Goal: Check status

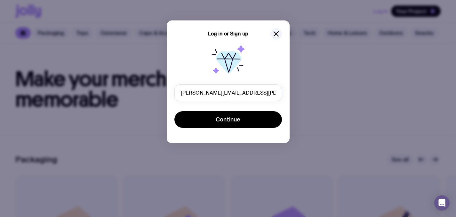
click at [221, 119] on span "Continue" at bounding box center [228, 120] width 25 height 8
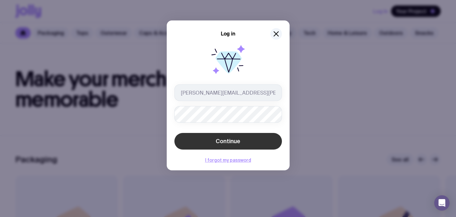
click at [225, 140] on span "Continue" at bounding box center [228, 142] width 25 height 8
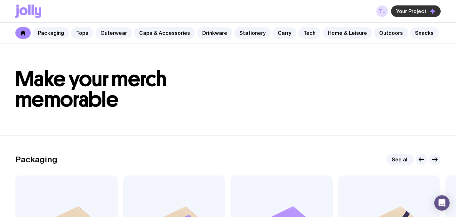
click at [405, 11] on span "Your Project" at bounding box center [411, 11] width 30 height 6
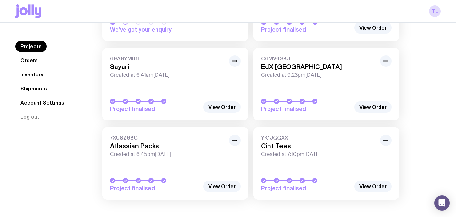
scroll to position [197, 0]
click at [42, 90] on link "Shipments" at bounding box center [33, 89] width 37 height 12
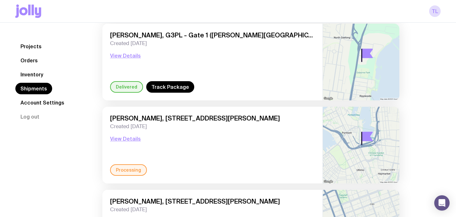
scroll to position [316, 0]
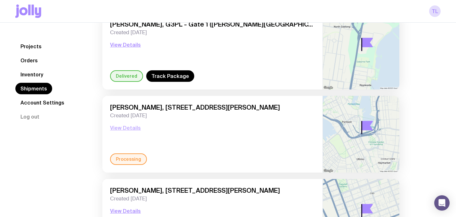
click at [117, 130] on button "View Details" at bounding box center [125, 128] width 31 height 8
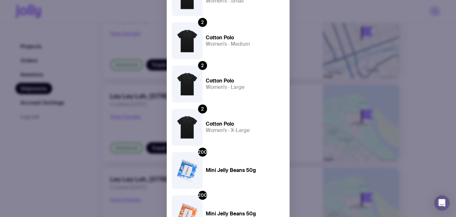
scroll to position [690, 0]
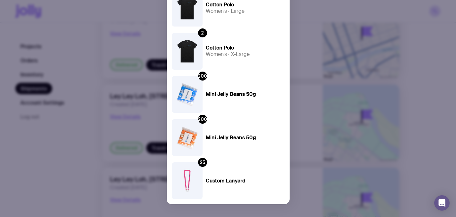
click at [102, 151] on div "Processing Caitlin Wilson, 14 DARLING DRIVE, Sydney 2000 NSW, Australia Created…" at bounding box center [228, 108] width 456 height 217
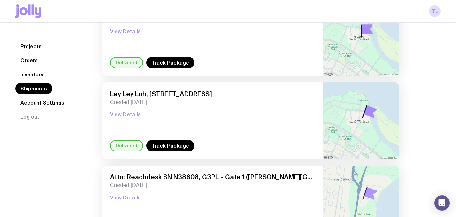
scroll to position [669, 0]
